Goal: Task Accomplishment & Management: Use online tool/utility

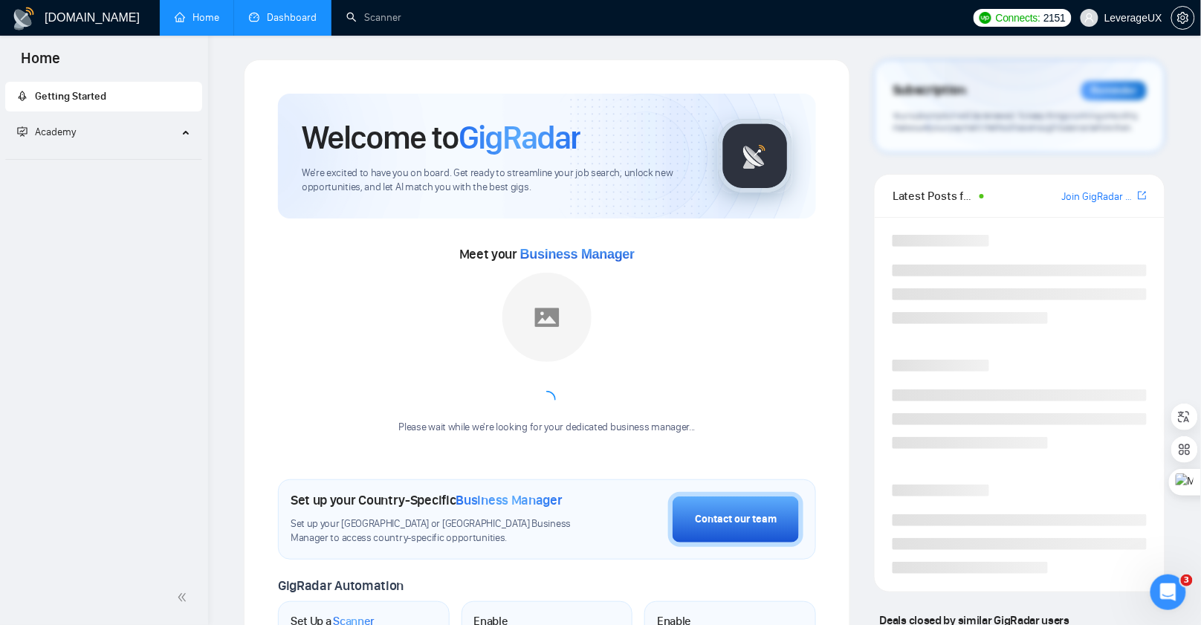
click at [278, 22] on link "Dashboard" at bounding box center [283, 17] width 68 height 13
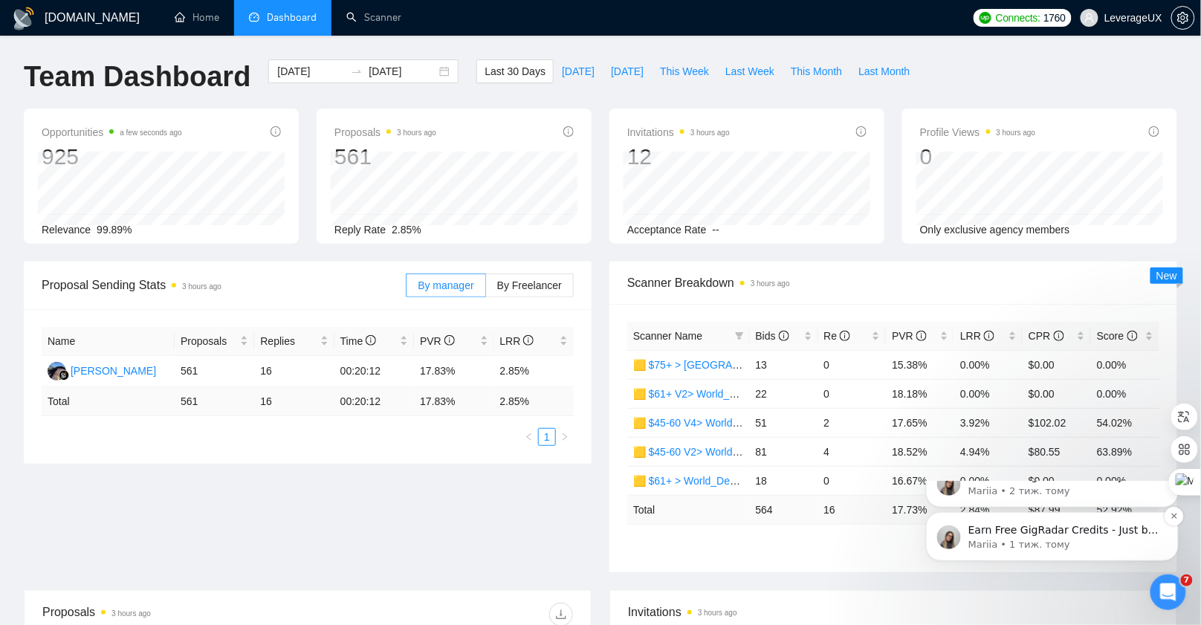
click at [1078, 537] on p "Earn Free GigRadar Credits - Just by Sharing Your Story! 💬 Want more credits fo…" at bounding box center [1064, 530] width 192 height 15
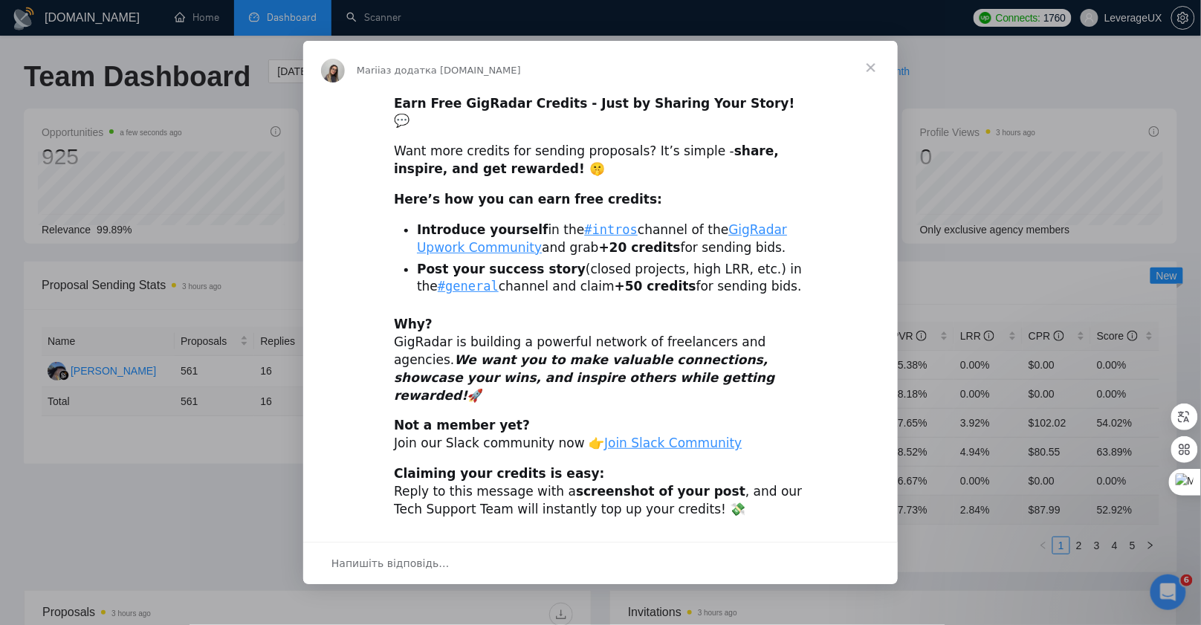
click at [871, 85] on span "Закрити" at bounding box center [872, 68] width 54 height 54
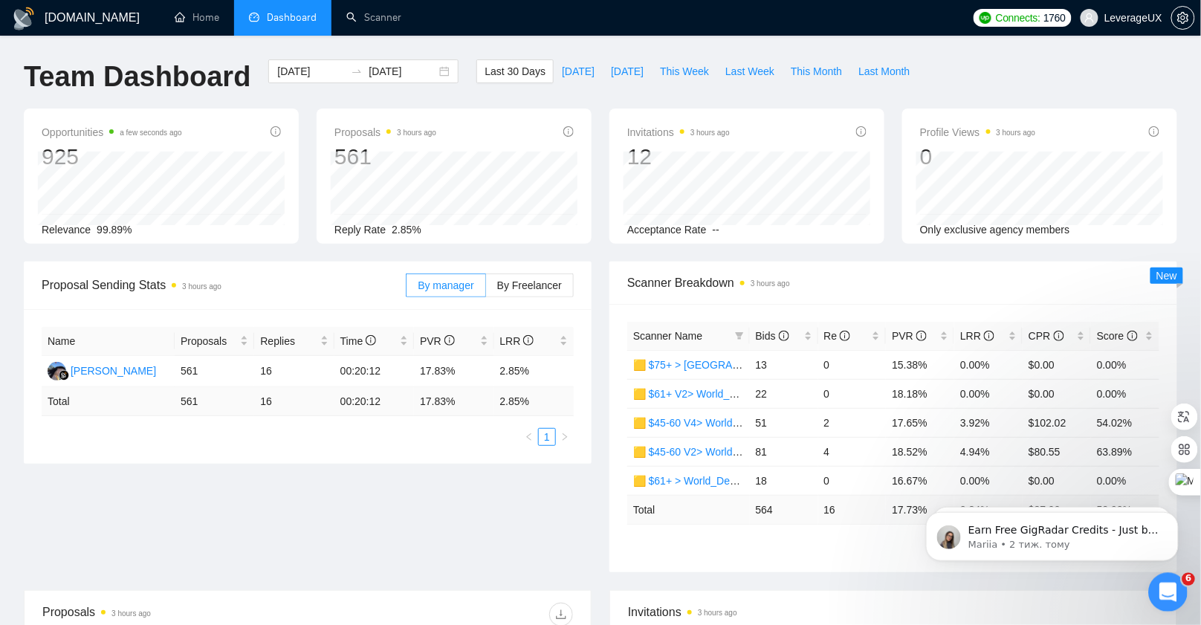
click at [1166, 594] on icon "Відкрити програму для спілкування Intercom" at bounding box center [1166, 590] width 25 height 25
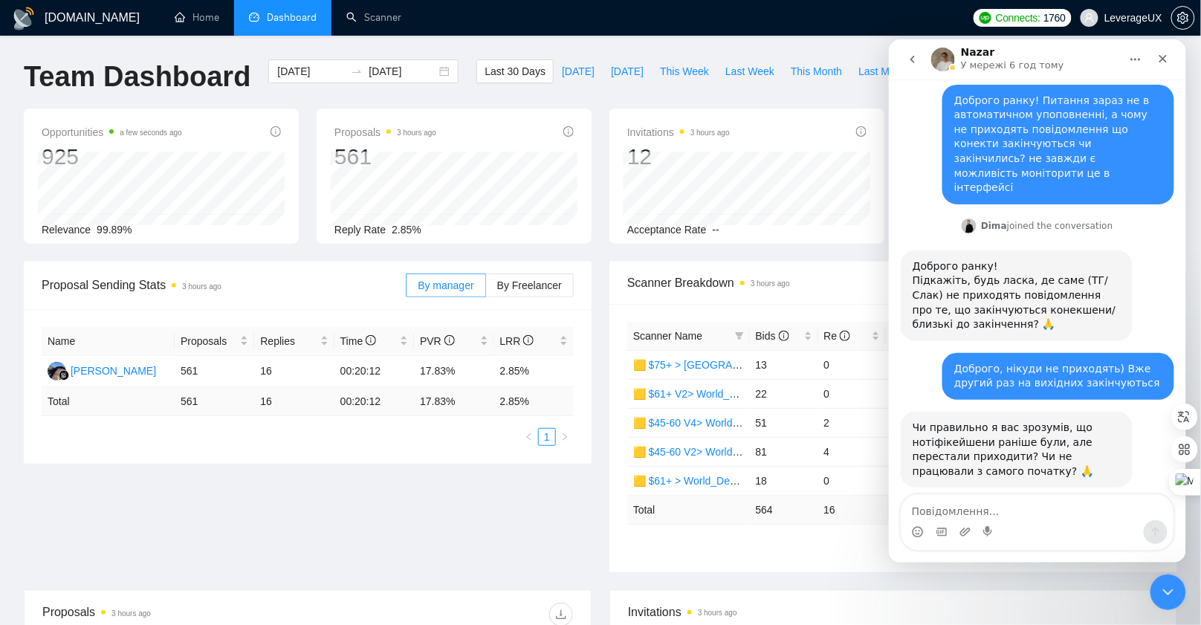
scroll to position [1380, 0]
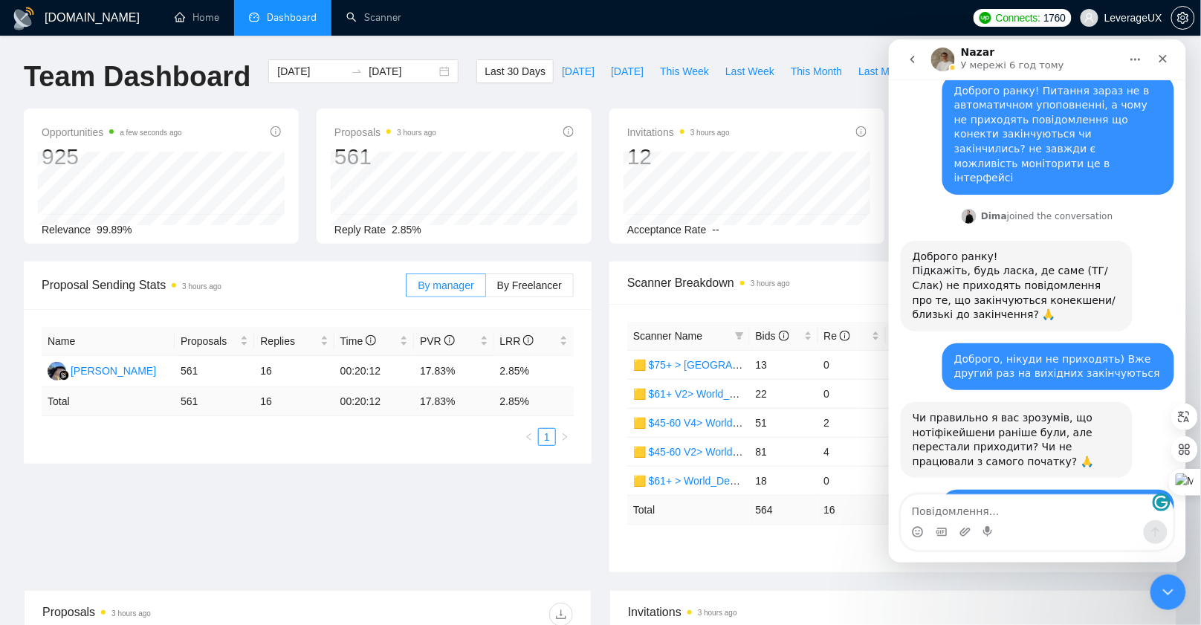
drag, startPoint x: 501, startPoint y: 508, endPoint x: 496, endPoint y: 491, distance: 18.6
click at [500, 509] on div "Proposal Sending Stats 3 hours ago By manager By Freelancer Name Proposals Repl…" at bounding box center [601, 426] width 1172 height 329
click at [569, 90] on div "Last 30 Days [DATE] [DATE] This Week Last Week This Month Last Month" at bounding box center [697, 83] width 459 height 49
click at [564, 75] on span "[DATE]" at bounding box center [578, 71] width 33 height 16
click at [1165, 62] on icon "Закрити" at bounding box center [1163, 58] width 12 height 12
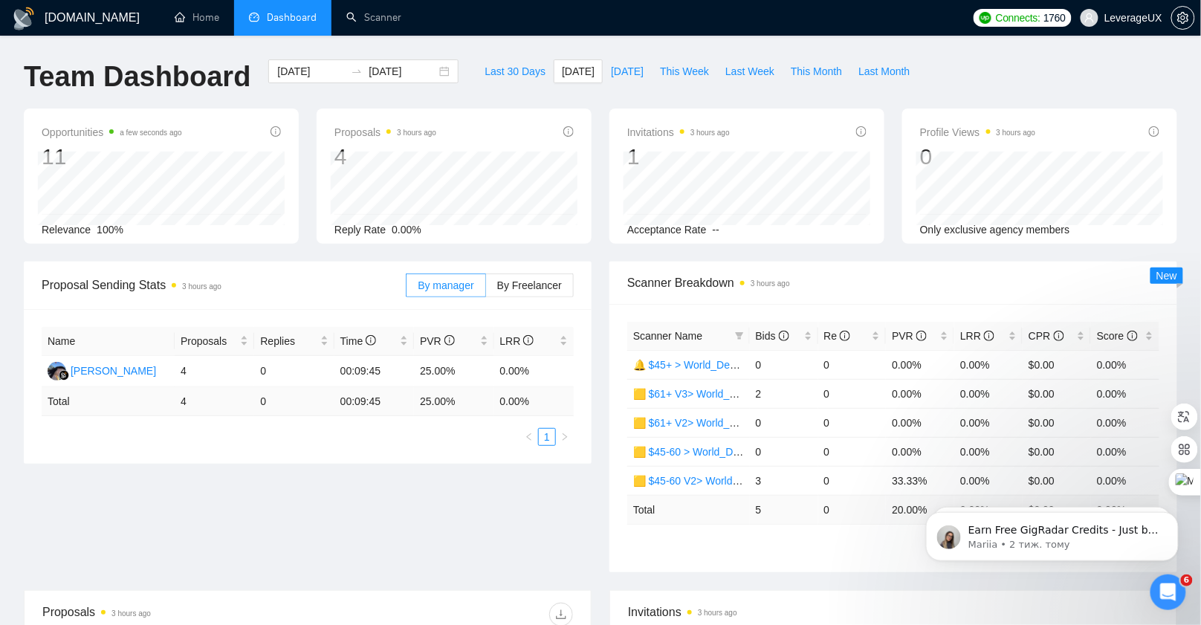
scroll to position [1380, 0]
click at [619, 78] on span "[DATE]" at bounding box center [627, 71] width 33 height 16
type input "[DATE]"
click at [802, 71] on span "This Month" at bounding box center [816, 71] width 51 height 16
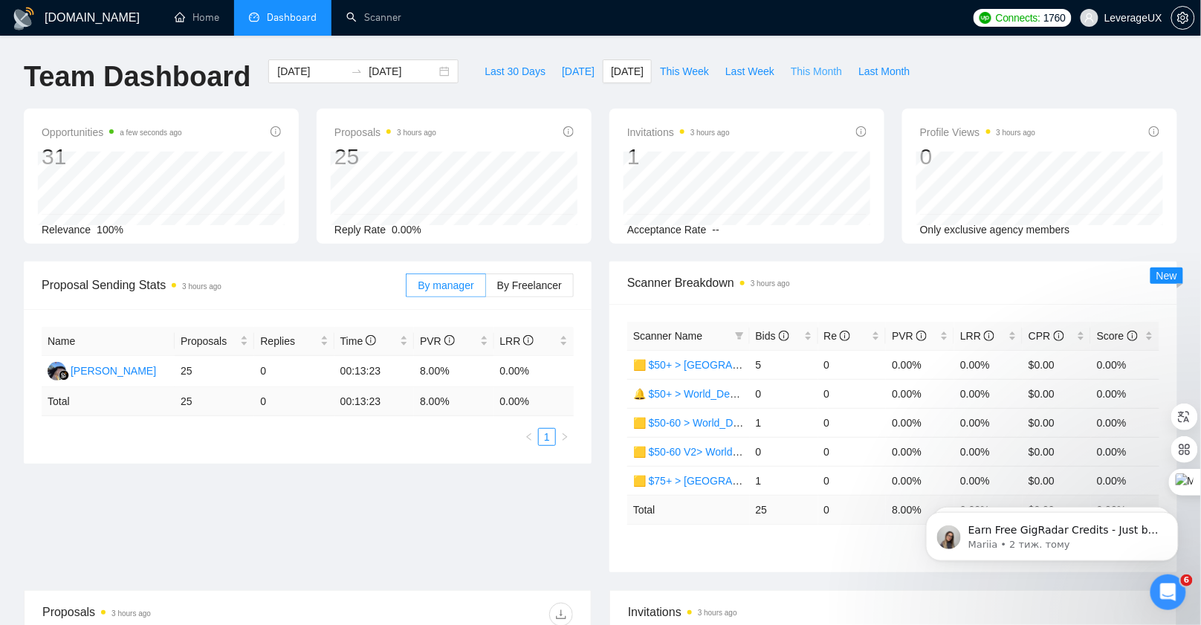
type input "[DATE]"
click at [881, 76] on span "Last Month" at bounding box center [884, 71] width 51 height 16
type input "[DATE]"
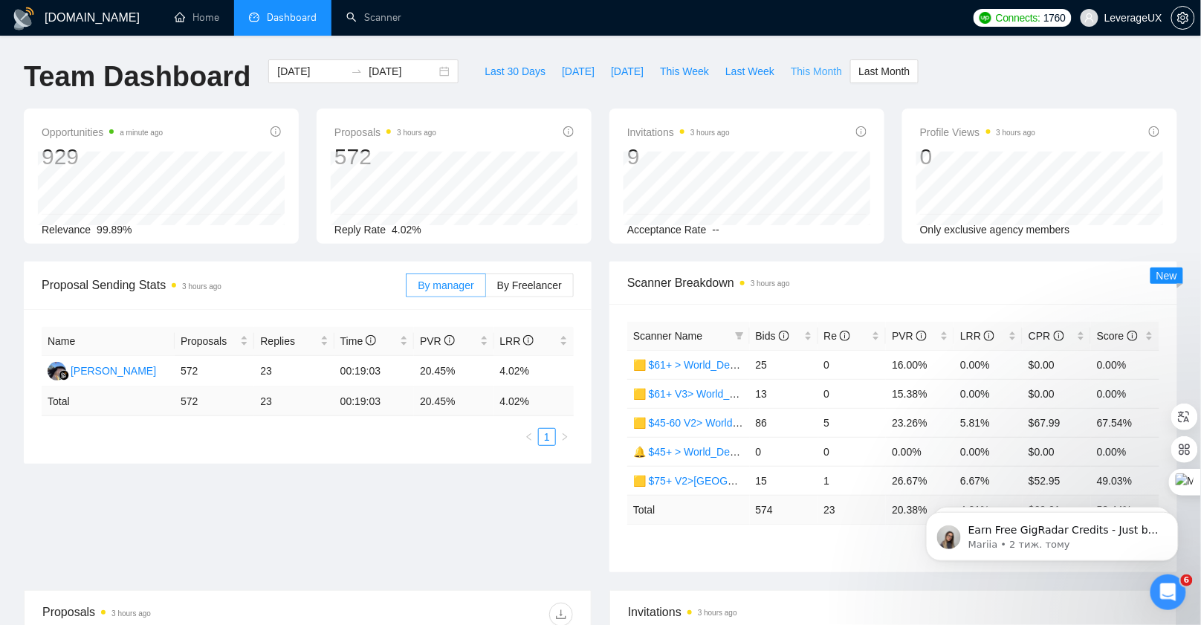
click at [819, 71] on span "This Month" at bounding box center [816, 71] width 51 height 16
type input "[DATE]"
click at [543, 285] on span "By Freelancer" at bounding box center [529, 286] width 65 height 12
click at [486, 289] on input "By Freelancer" at bounding box center [486, 289] width 0 height 0
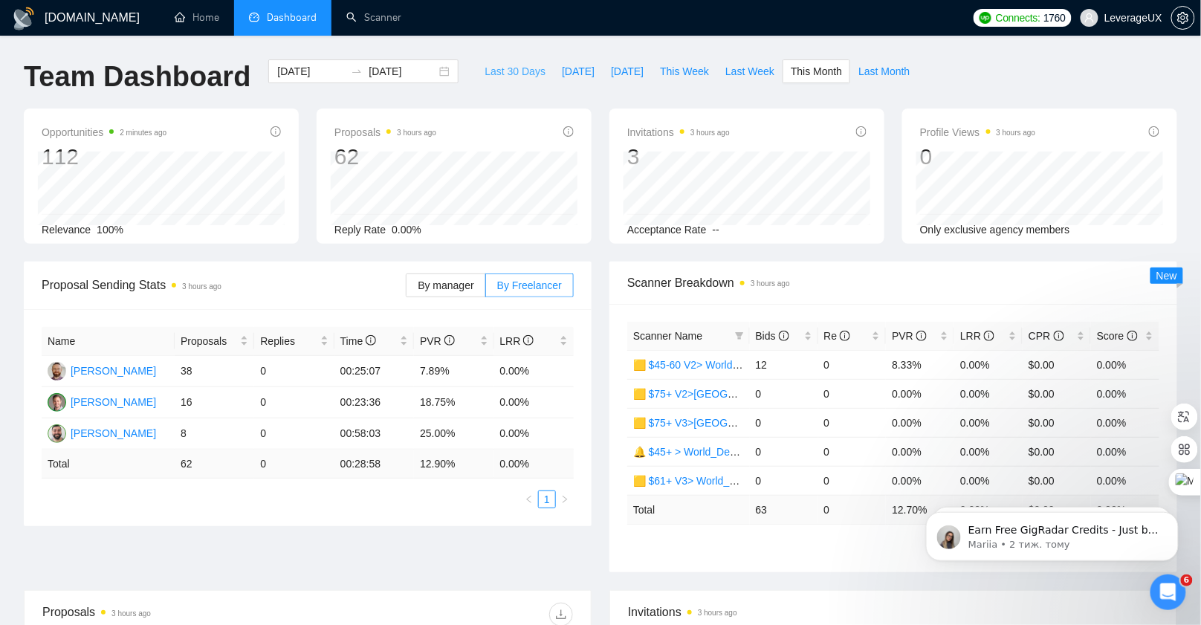
click at [526, 72] on span "Last 30 Days" at bounding box center [515, 71] width 61 height 16
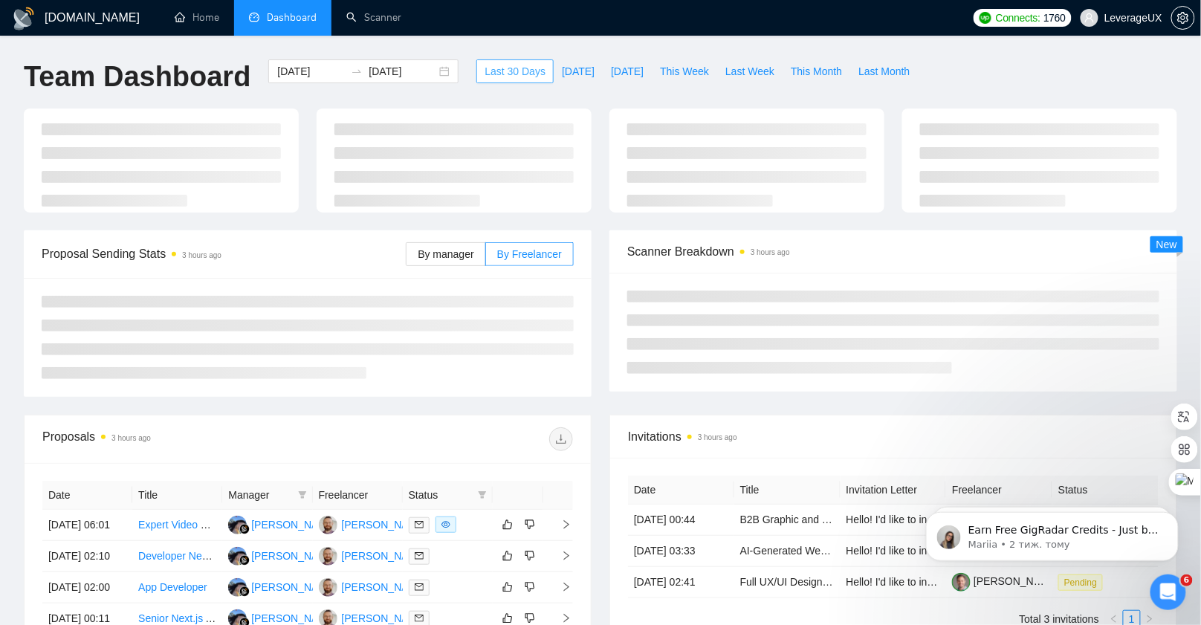
type input "[DATE]"
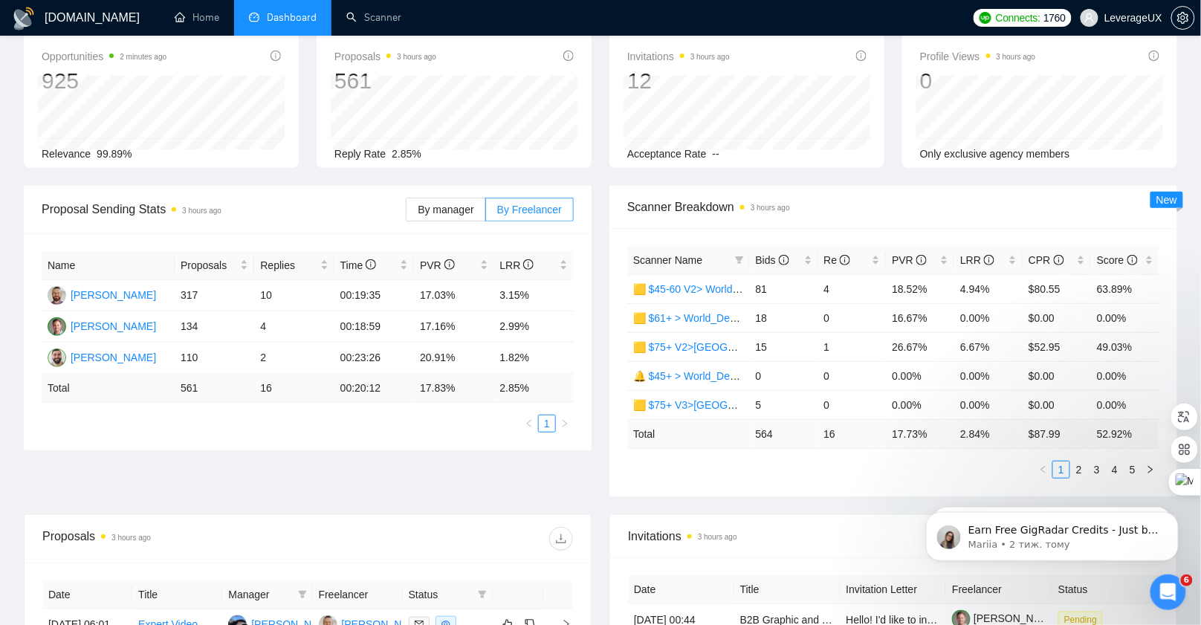
scroll to position [50, 0]
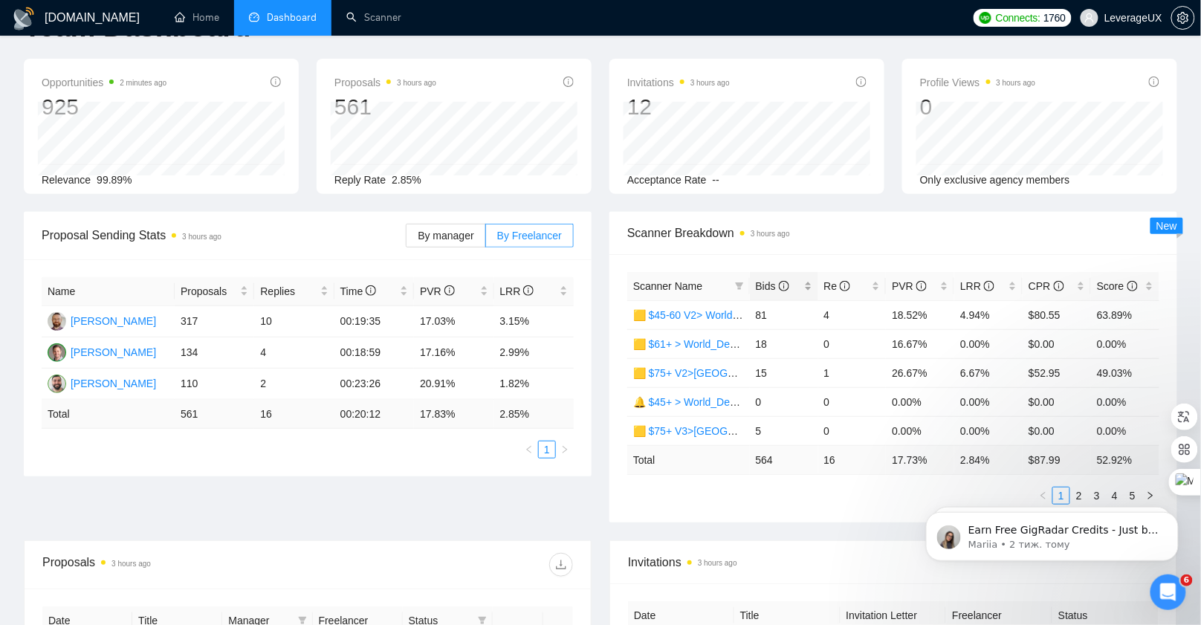
click at [756, 278] on div "Bids" at bounding box center [784, 286] width 56 height 16
click at [769, 287] on span "Bids" at bounding box center [772, 286] width 33 height 12
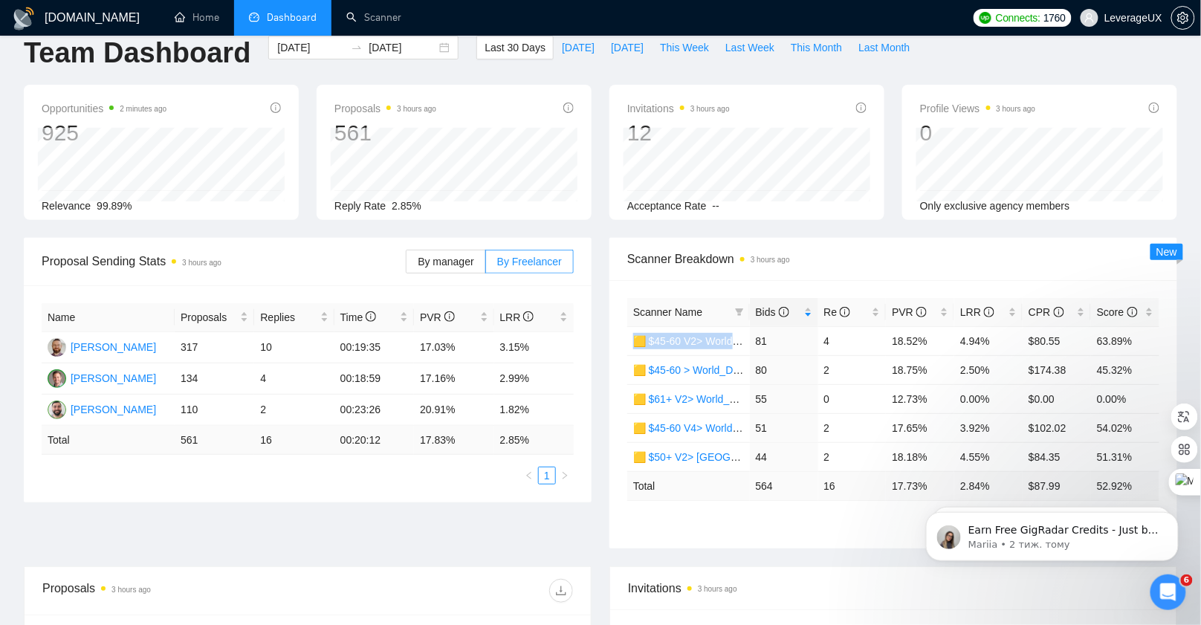
scroll to position [0, 0]
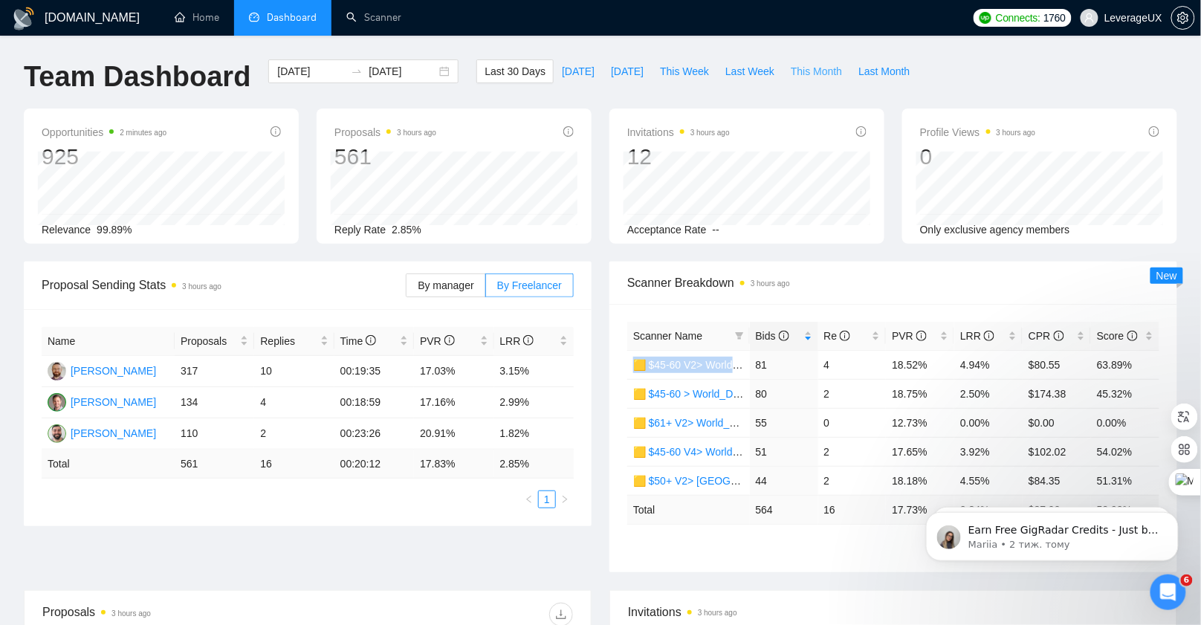
click at [798, 71] on span "This Month" at bounding box center [816, 71] width 51 height 16
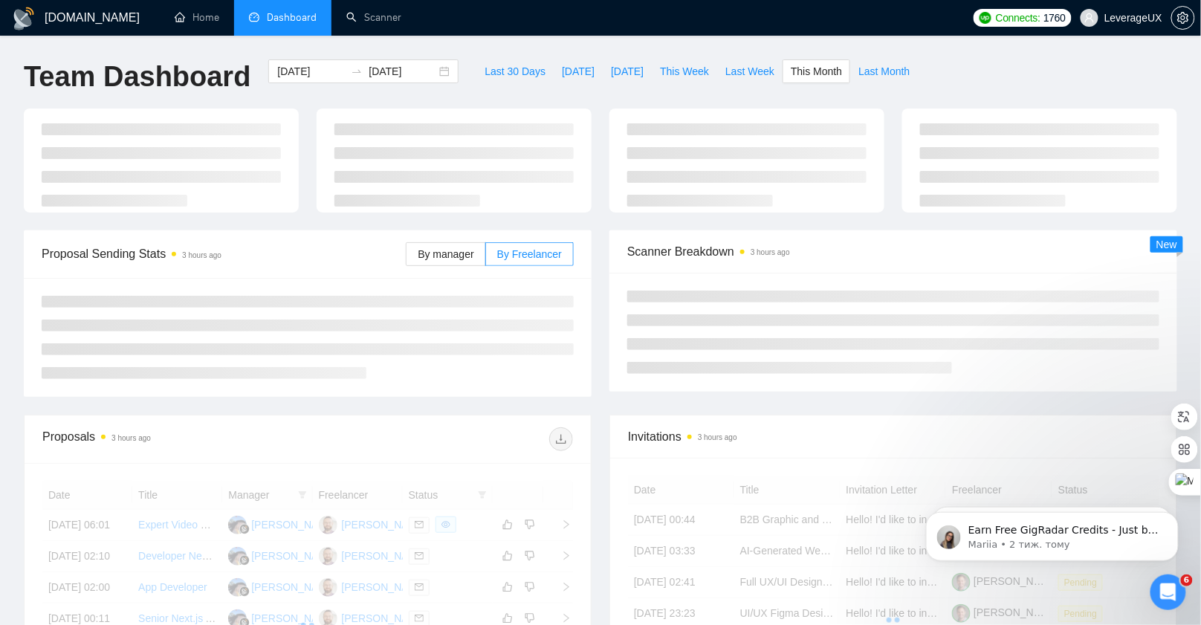
type input "[DATE]"
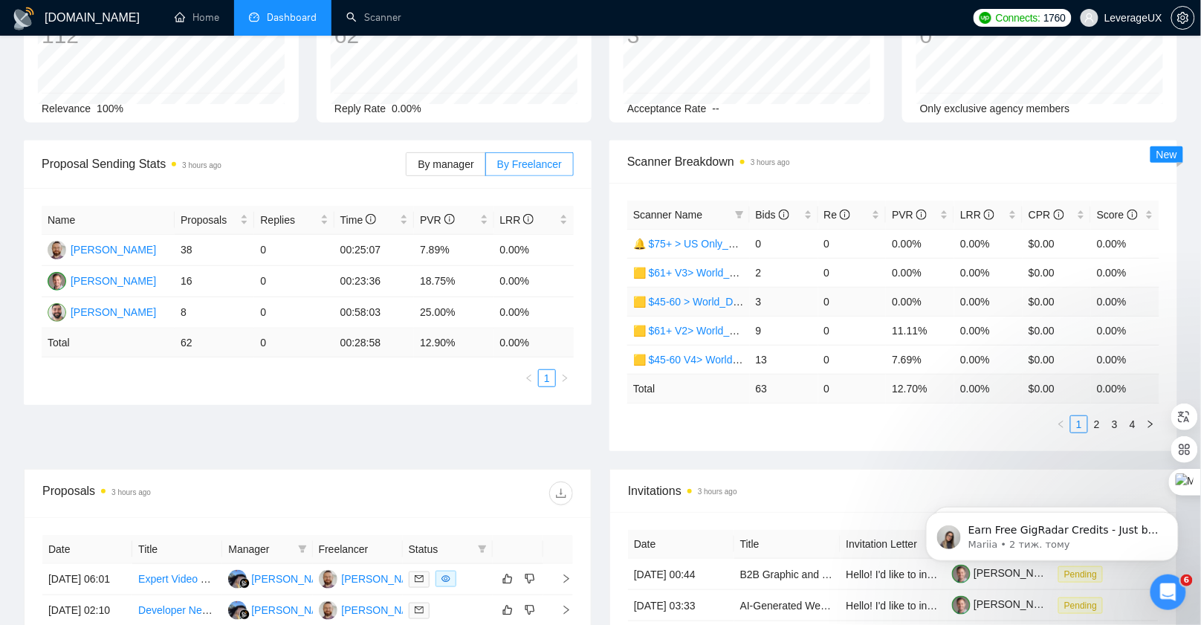
scroll to position [85, 0]
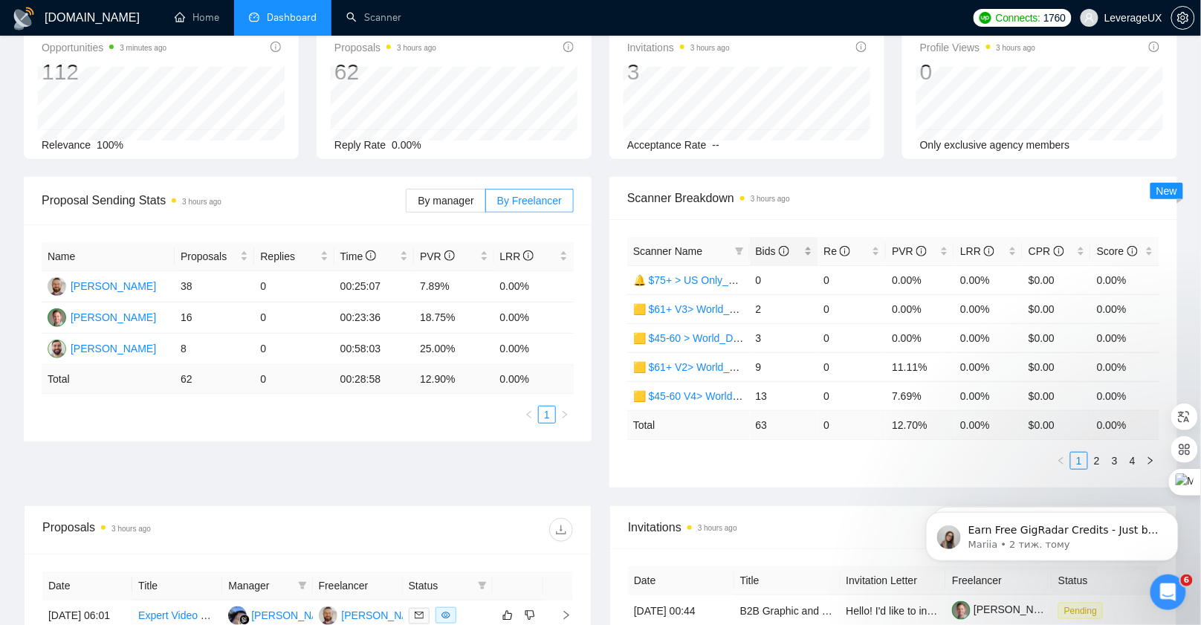
click at [765, 251] on span "Bids" at bounding box center [772, 251] width 33 height 12
click at [1101, 457] on link "2" at bounding box center [1097, 461] width 16 height 16
click at [1113, 458] on link "3" at bounding box center [1115, 461] width 16 height 16
click at [1133, 459] on link "4" at bounding box center [1133, 461] width 16 height 16
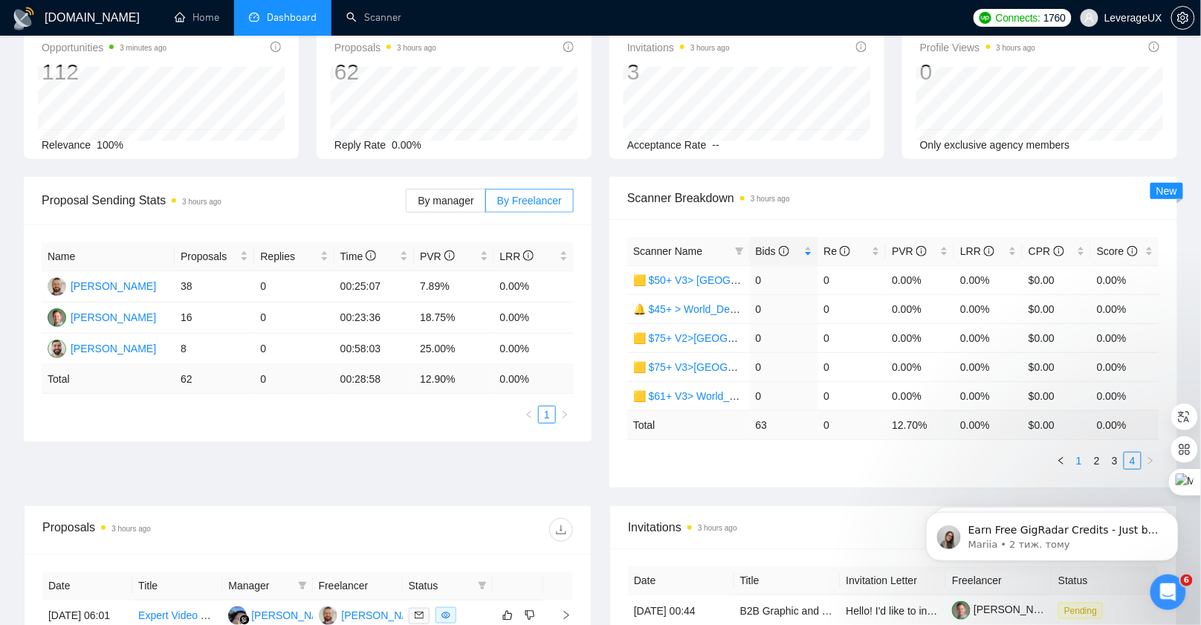
click at [1076, 459] on link "1" at bounding box center [1079, 461] width 16 height 16
click at [372, 21] on div "Data was last updated" at bounding box center [412, 12] width 115 height 25
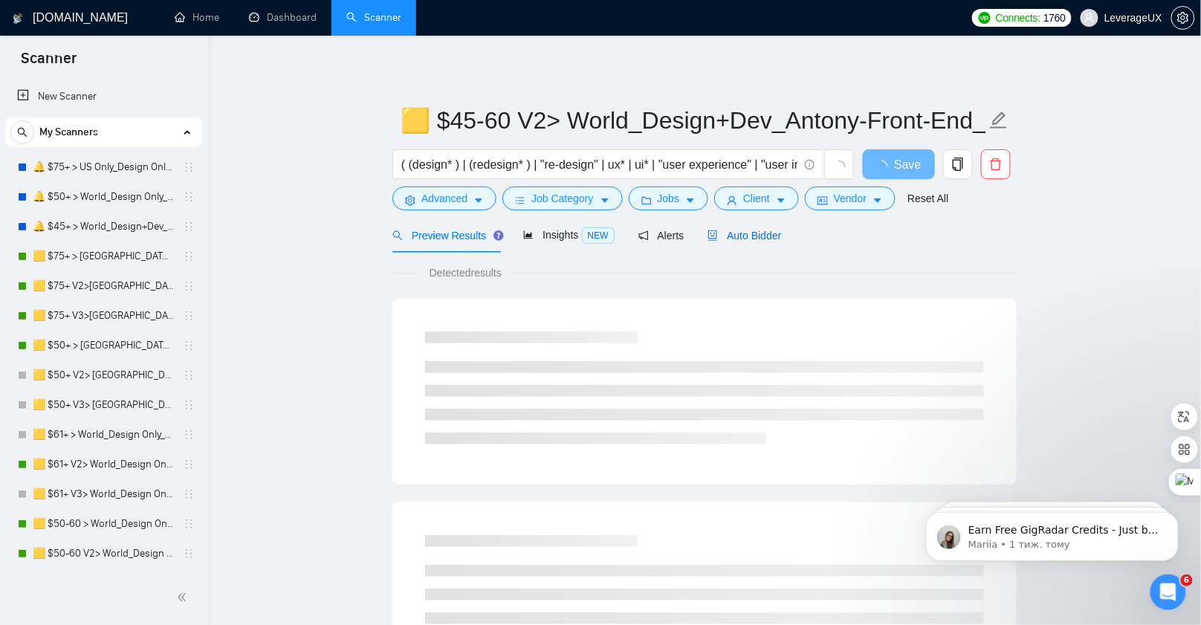
click at [741, 233] on span "Auto Bidder" at bounding box center [745, 236] width 74 height 12
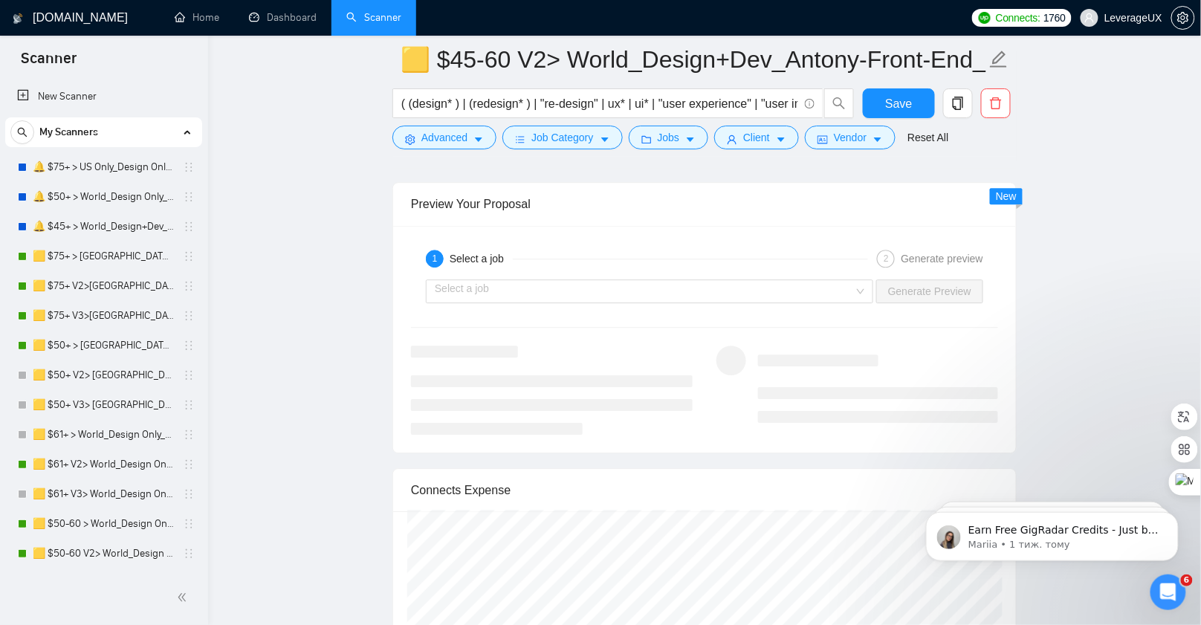
scroll to position [2991, 0]
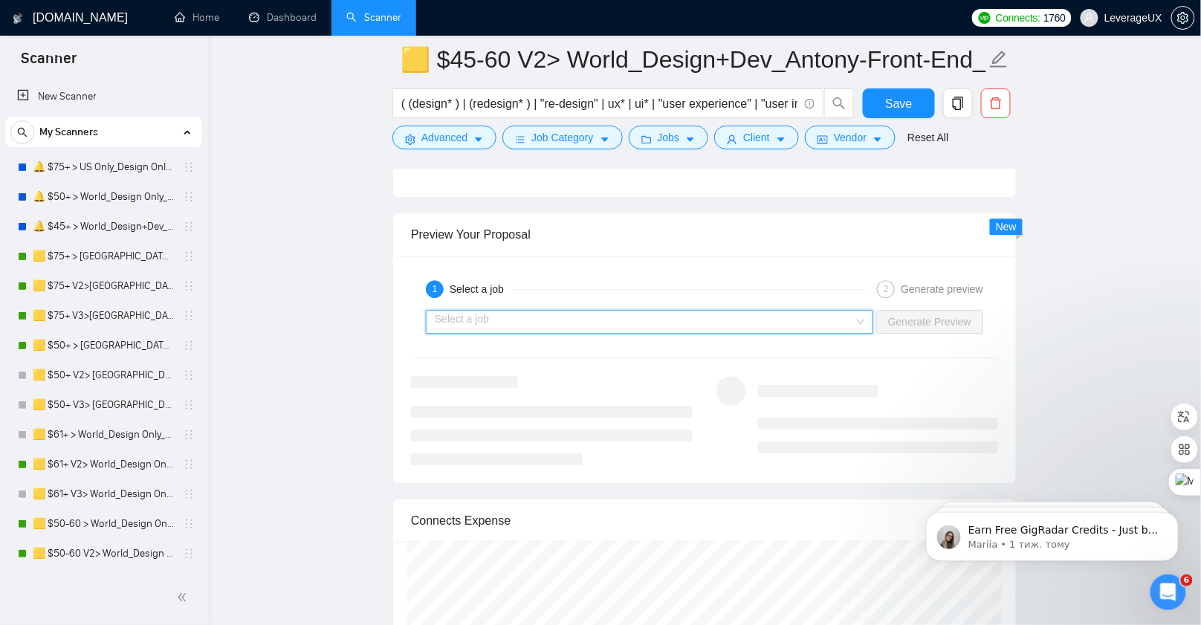
click at [517, 311] on input "search" at bounding box center [644, 322] width 419 height 22
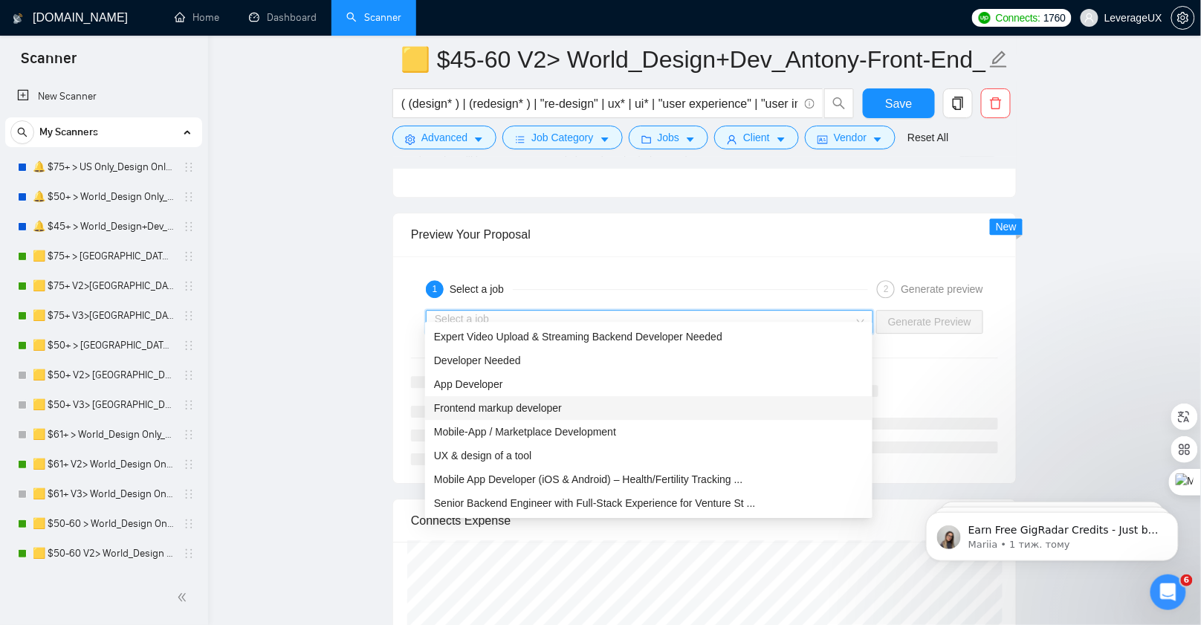
click at [537, 406] on span "Frontend markup developer" at bounding box center [498, 408] width 128 height 12
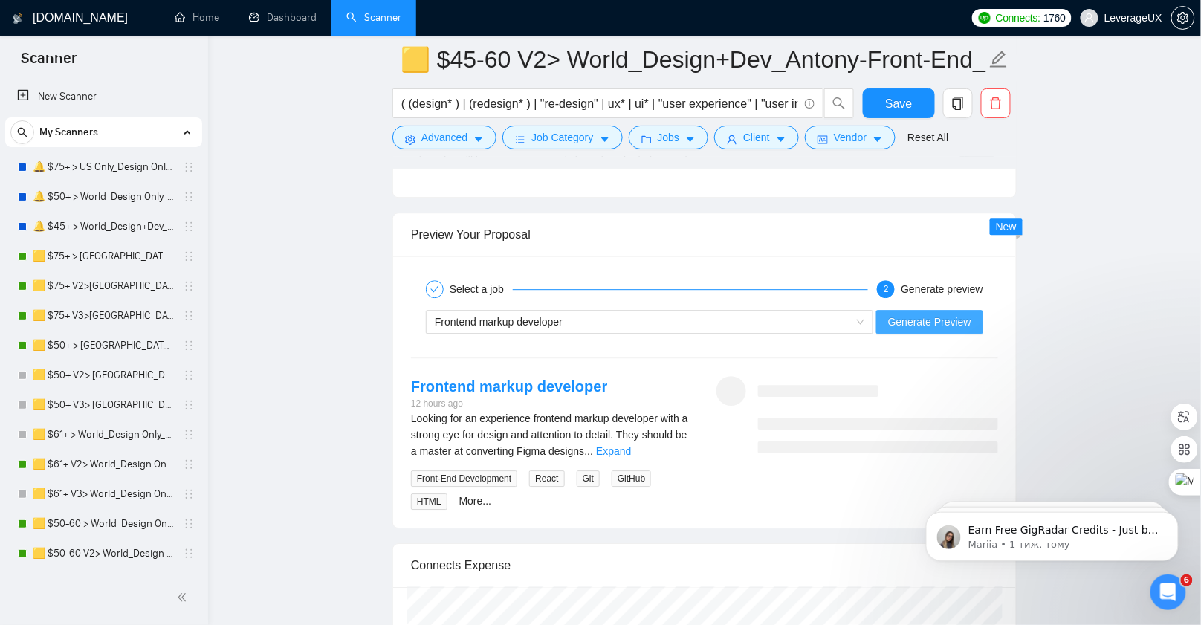
click at [897, 315] on span "Generate Preview" at bounding box center [929, 322] width 83 height 16
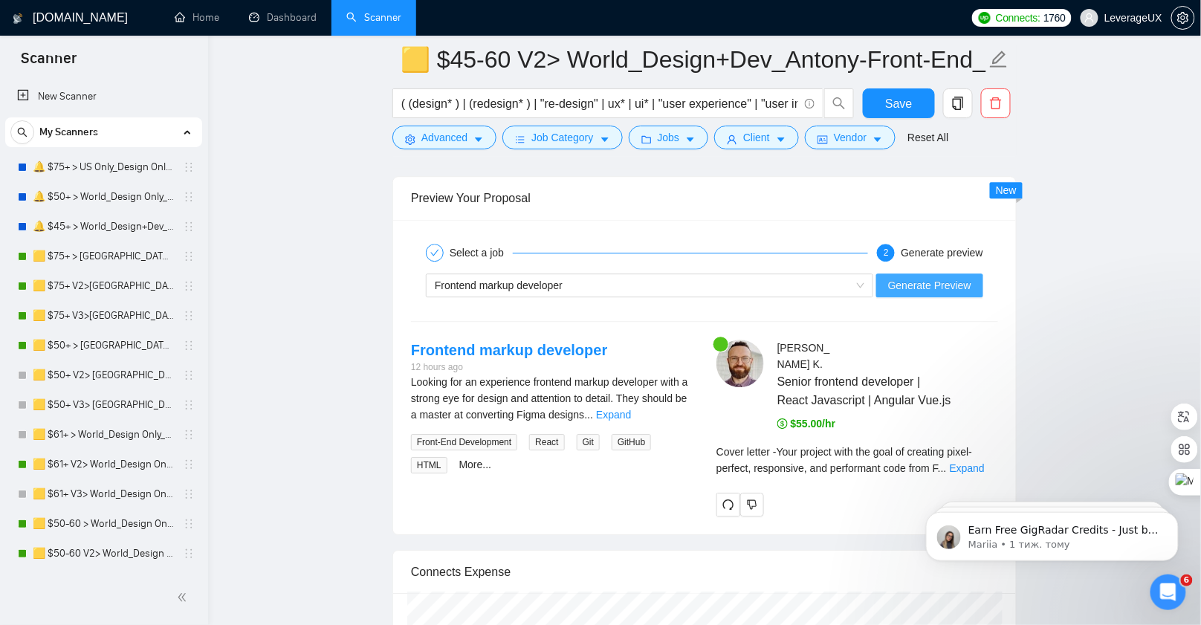
scroll to position [3069, 0]
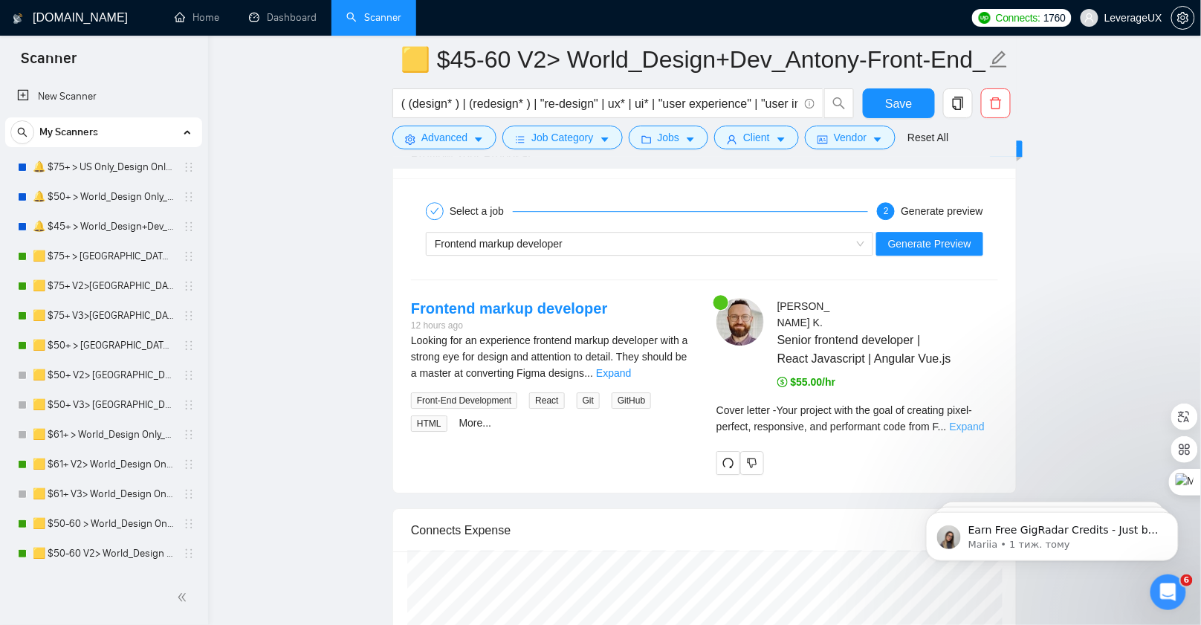
click at [981, 421] on link "Expand" at bounding box center [967, 427] width 35 height 12
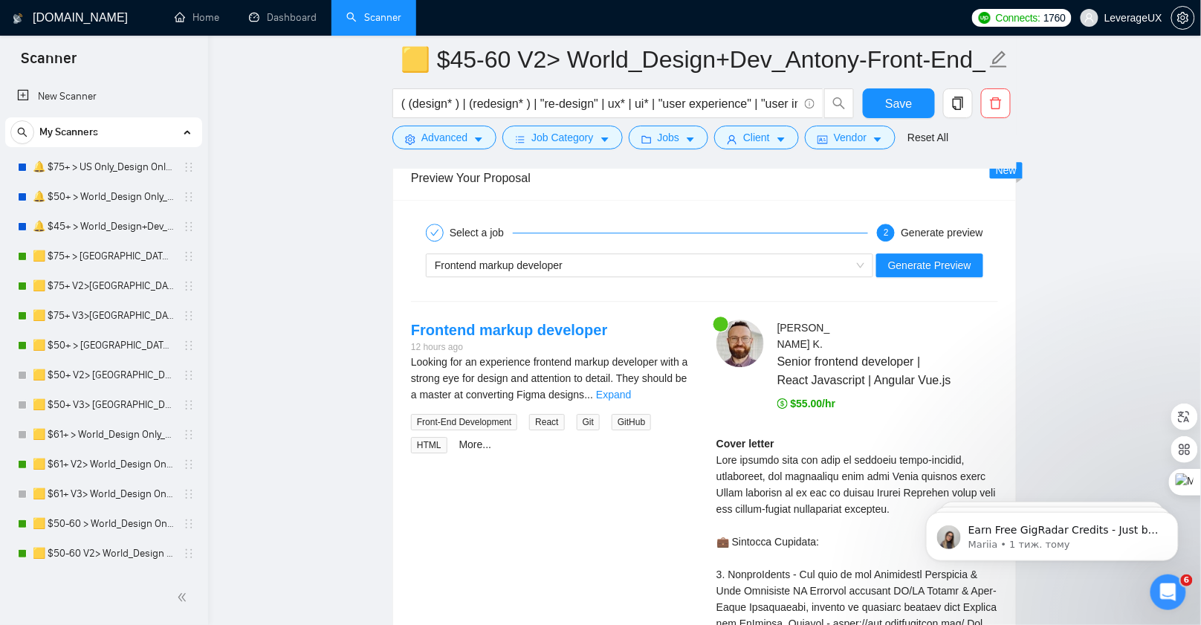
scroll to position [3072, 0]
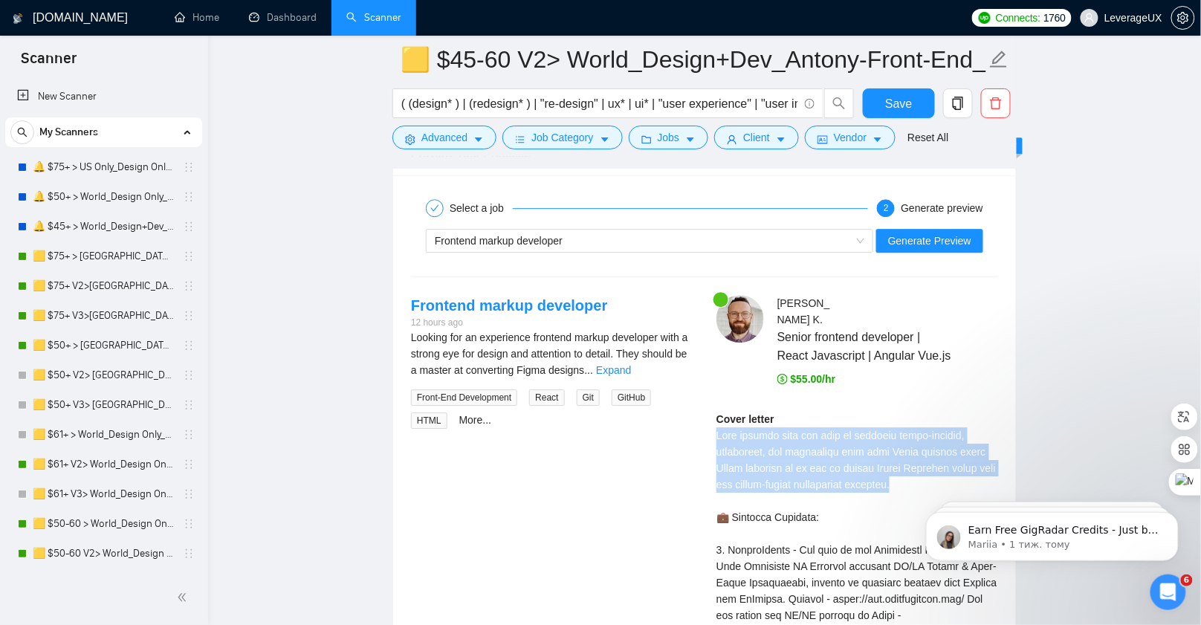
drag, startPoint x: 720, startPoint y: 467, endPoint x: 700, endPoint y: 426, distance: 45.2
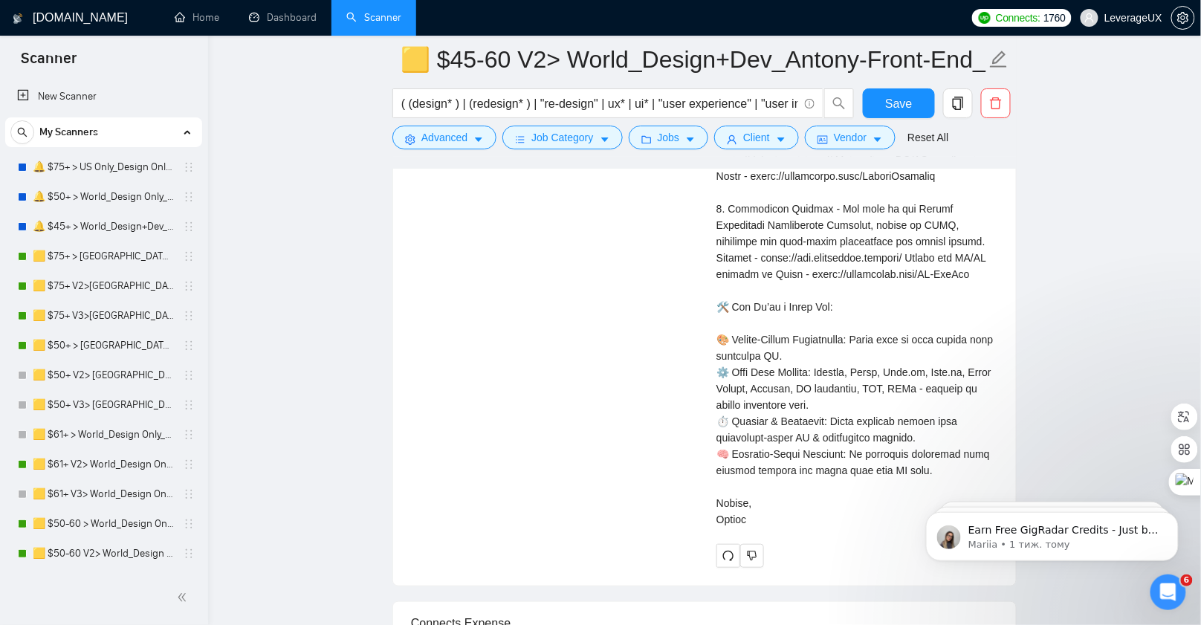
scroll to position [3652, 0]
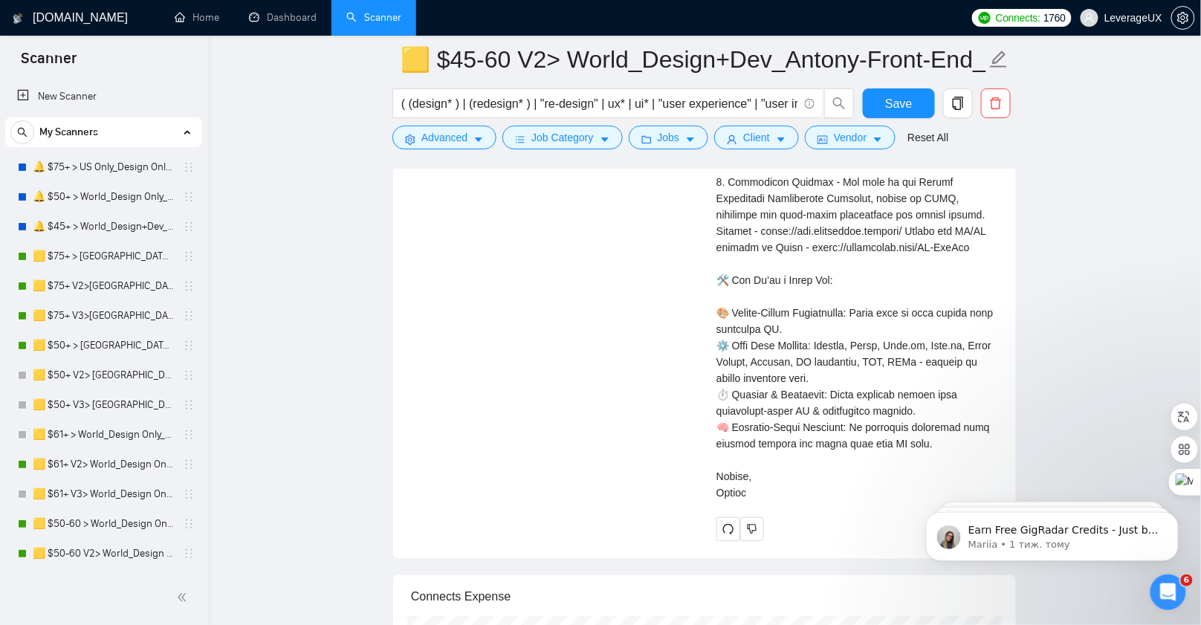
click at [628, 381] on div "Frontend markup developer 12 hours ago Looking for an experience frontend marku…" at bounding box center [704, 128] width 611 height 827
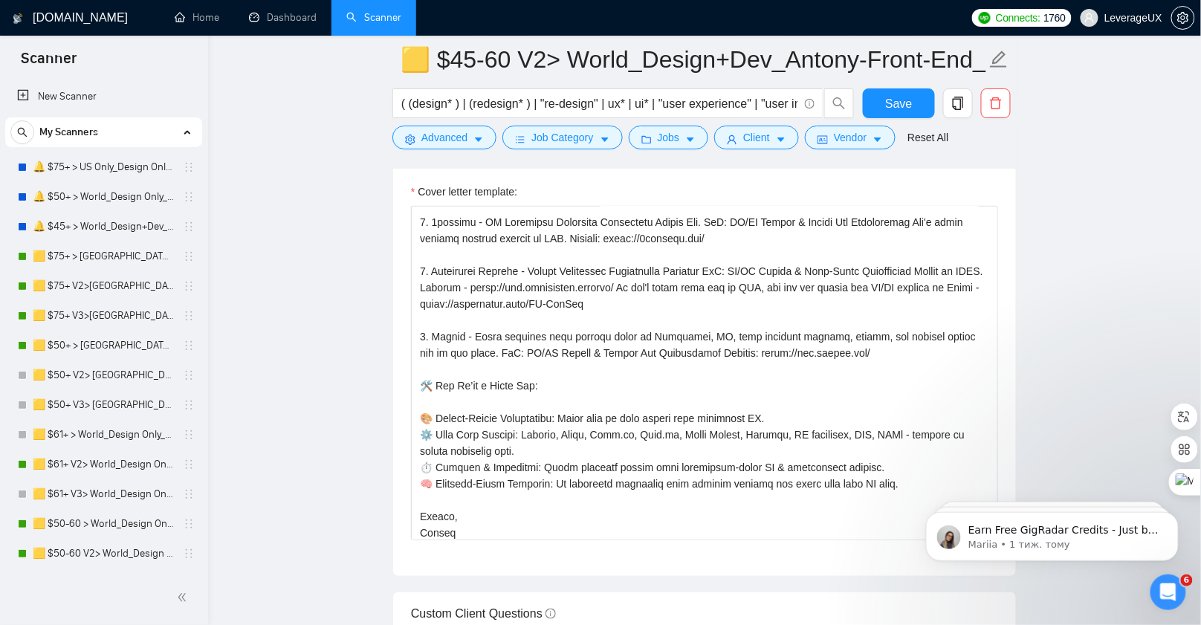
scroll to position [421, 0]
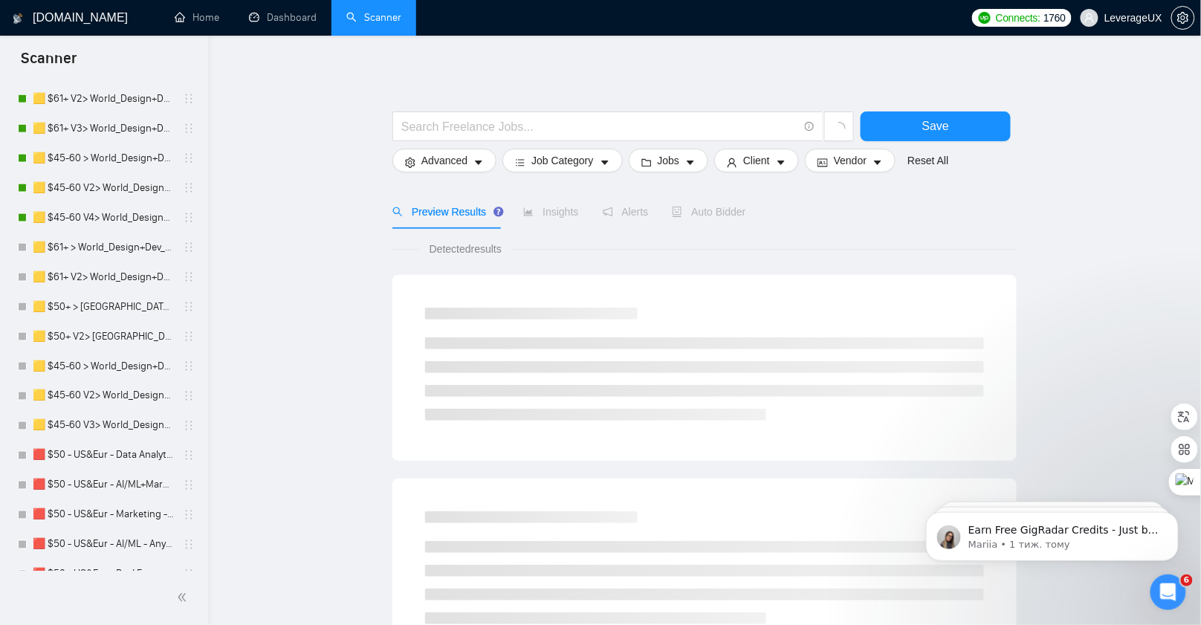
scroll to position [423, 0]
